Goal: Transaction & Acquisition: Subscribe to service/newsletter

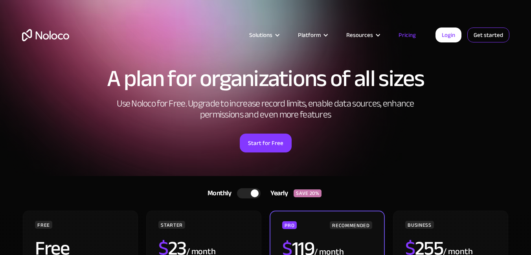
click at [483, 36] on link "Get started" at bounding box center [488, 35] width 42 height 15
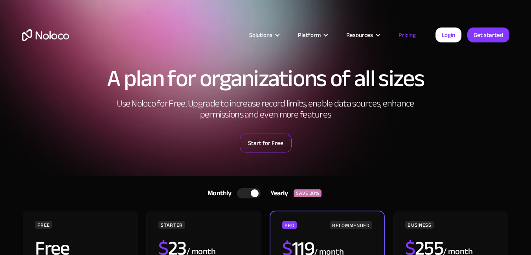
click at [257, 141] on link "Start for Free" at bounding box center [266, 143] width 52 height 19
